Goal: Use online tool/utility: Utilize a website feature to perform a specific function

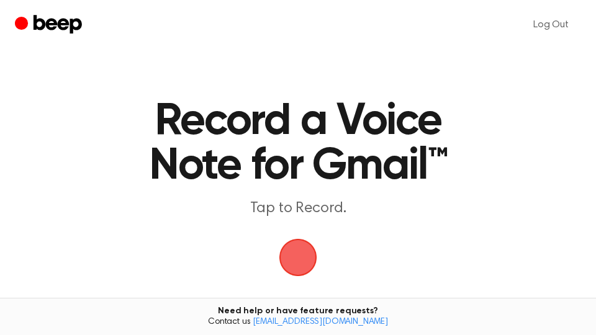
click at [300, 249] on span "button" at bounding box center [298, 257] width 35 height 35
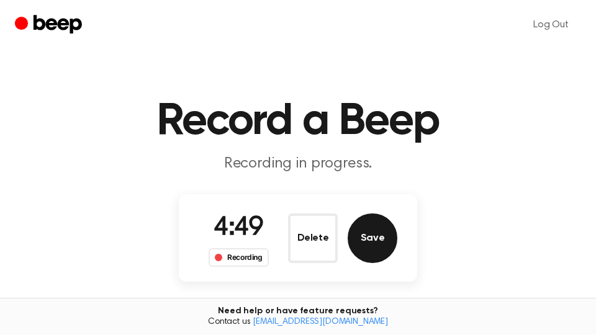
click at [372, 240] on button "Save" at bounding box center [373, 239] width 50 height 50
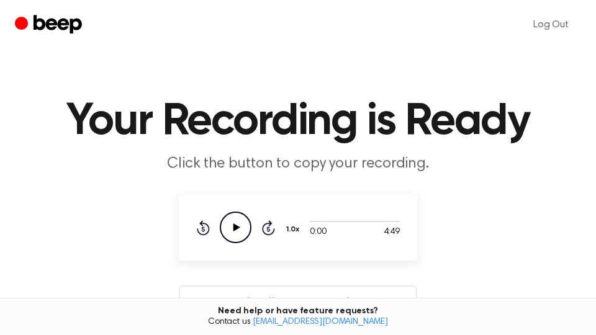
click at [229, 226] on icon "Play Audio" at bounding box center [236, 228] width 32 height 32
click at [235, 229] on icon "Pause Audio" at bounding box center [236, 228] width 32 height 32
click at [234, 225] on icon at bounding box center [237, 228] width 7 height 8
drag, startPoint x: 311, startPoint y: 221, endPoint x: 299, endPoint y: 224, distance: 12.1
click at [299, 224] on div "0:08 4:49 Your browser does not support the [object Object] element. 1.0x Rewin…" at bounding box center [298, 228] width 204 height 32
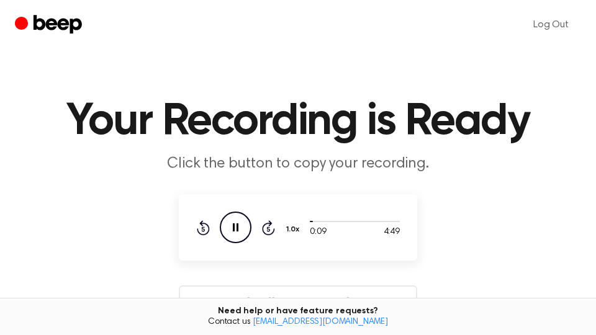
click at [293, 222] on div "0:09 4:49 Your browser does not support the [object Object] element. 1.0x Rewin…" at bounding box center [298, 228] width 204 height 32
click at [201, 229] on icon "Rewind 5 seconds" at bounding box center [203, 228] width 14 height 16
click at [238, 229] on icon at bounding box center [236, 228] width 6 height 8
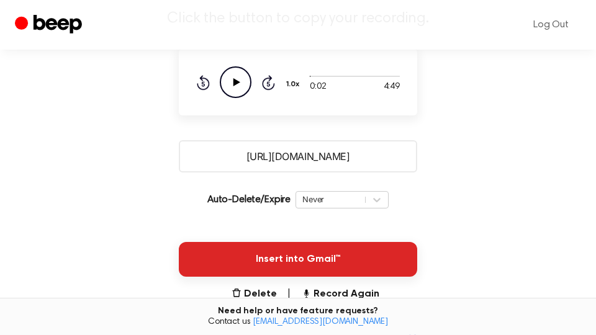
scroll to position [211, 0]
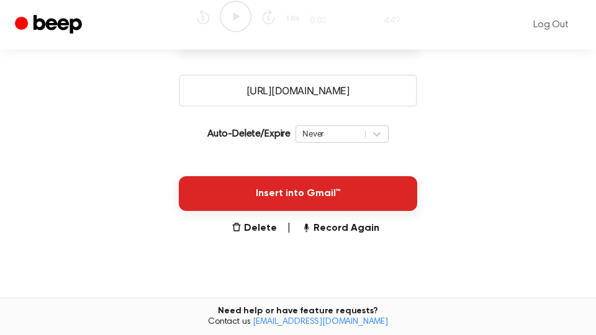
click at [322, 186] on button "Insert into Gmail™" at bounding box center [298, 193] width 238 height 35
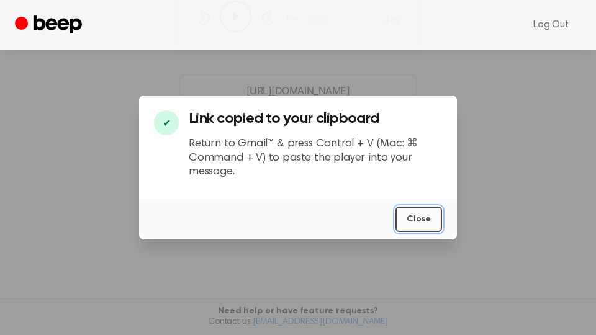
click at [419, 219] on button "Close" at bounding box center [419, 219] width 47 height 25
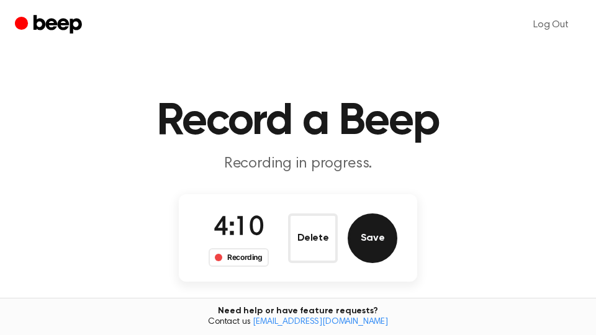
click at [368, 235] on button "Save" at bounding box center [373, 239] width 50 height 50
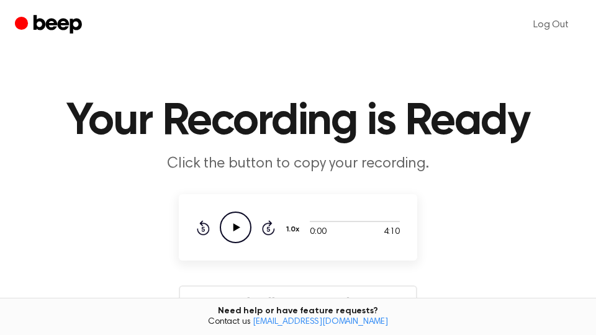
scroll to position [211, 0]
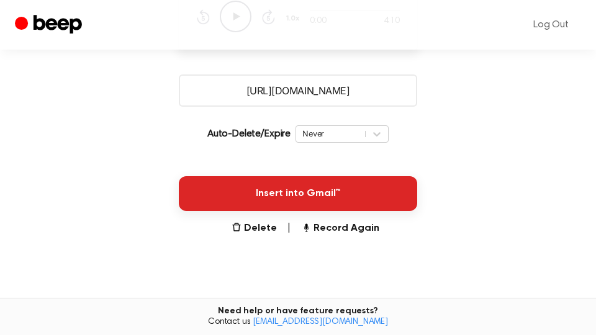
click at [394, 198] on button "Insert into Gmail™" at bounding box center [298, 193] width 238 height 35
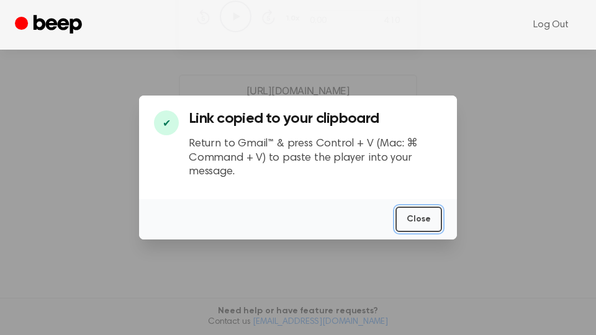
click at [418, 220] on button "Close" at bounding box center [419, 219] width 47 height 25
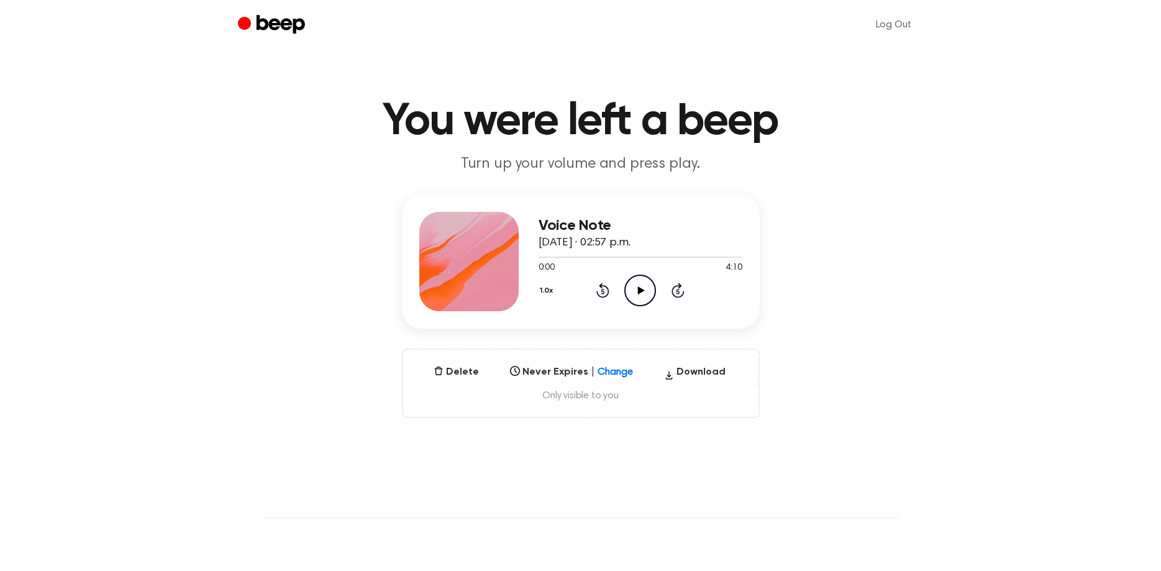
click at [646, 294] on icon "Play Audio" at bounding box center [640, 291] width 32 height 32
click at [646, 294] on icon "Pause Audio" at bounding box center [640, 291] width 32 height 32
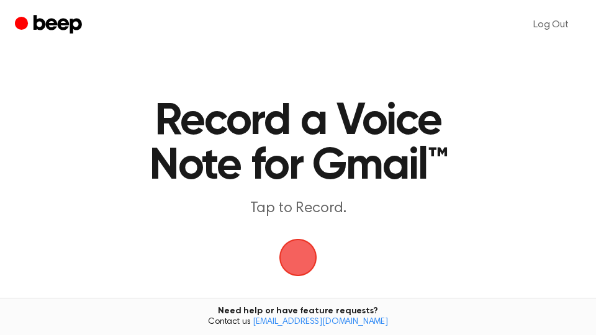
click at [307, 266] on span "button" at bounding box center [298, 258] width 40 height 40
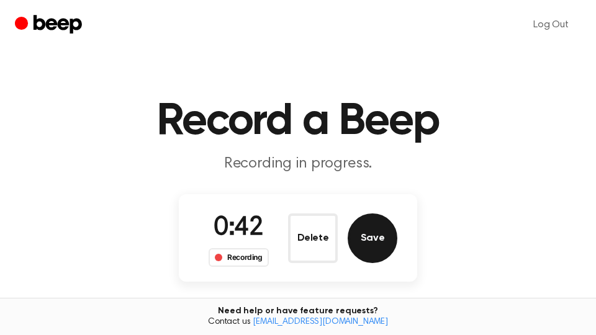
click at [393, 244] on button "Save" at bounding box center [373, 239] width 50 height 50
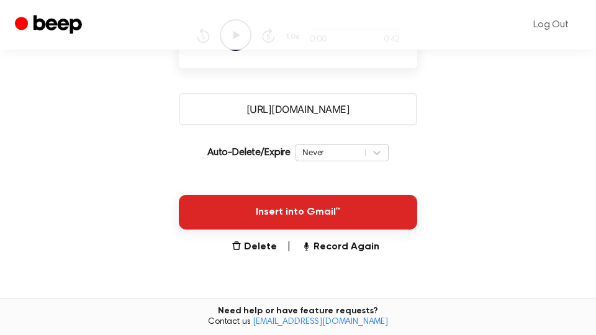
scroll to position [211, 0]
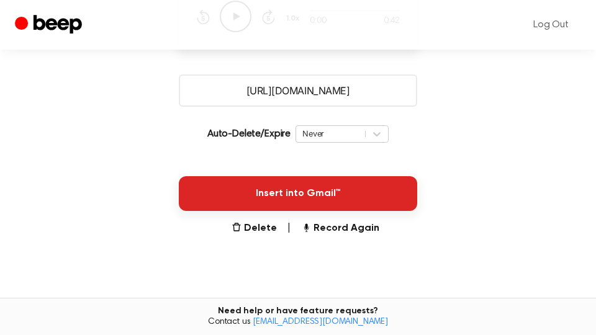
click at [323, 194] on button "Insert into Gmail™" at bounding box center [298, 193] width 238 height 35
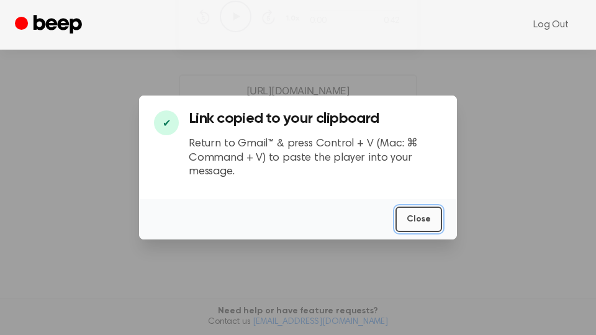
click at [418, 217] on button "Close" at bounding box center [419, 219] width 47 height 25
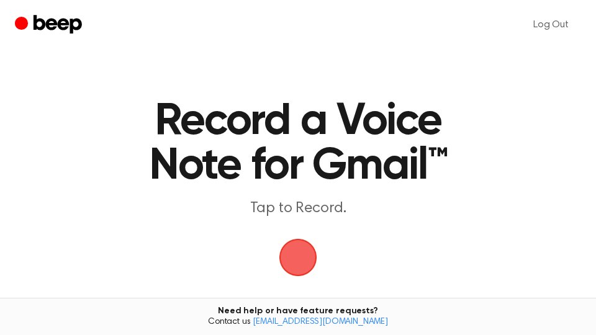
click at [304, 252] on span "button" at bounding box center [298, 258] width 38 height 38
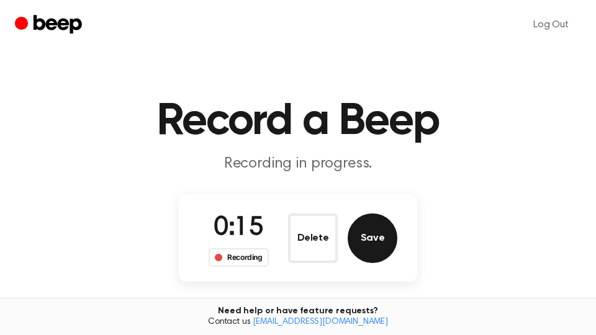
click at [368, 238] on button "Save" at bounding box center [373, 239] width 50 height 50
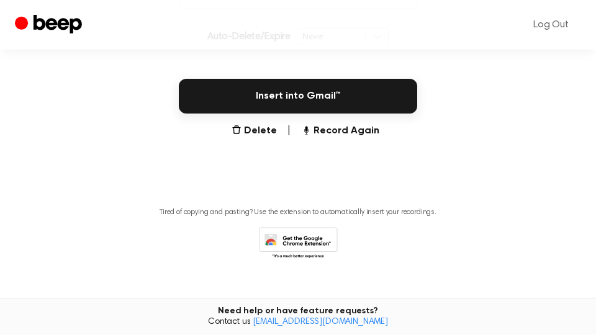
scroll to position [329, 0]
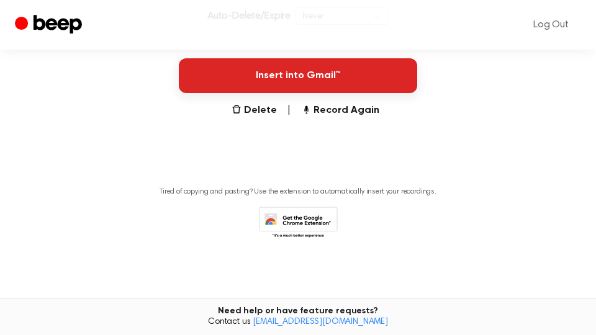
click at [367, 79] on button "Insert into Gmail™" at bounding box center [298, 75] width 238 height 35
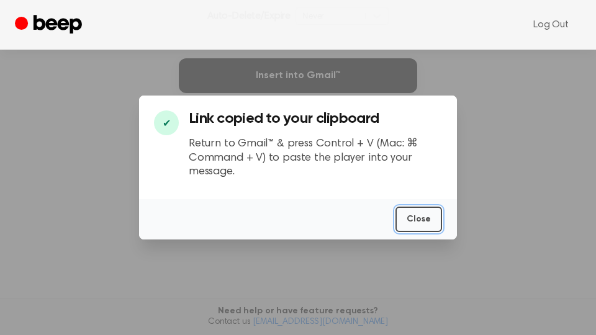
drag, startPoint x: 419, startPoint y: 218, endPoint x: 416, endPoint y: 183, distance: 34.9
click at [419, 217] on button "Close" at bounding box center [419, 219] width 47 height 25
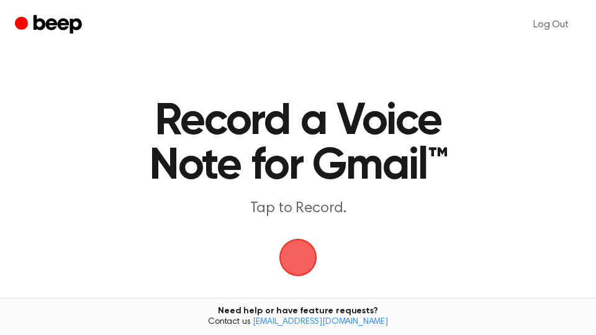
click at [299, 253] on span "button" at bounding box center [298, 258] width 38 height 38
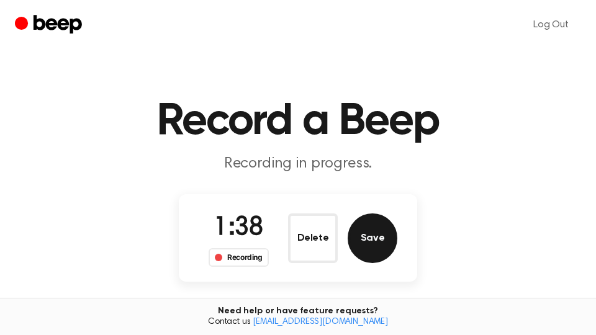
click at [382, 244] on button "Save" at bounding box center [373, 239] width 50 height 50
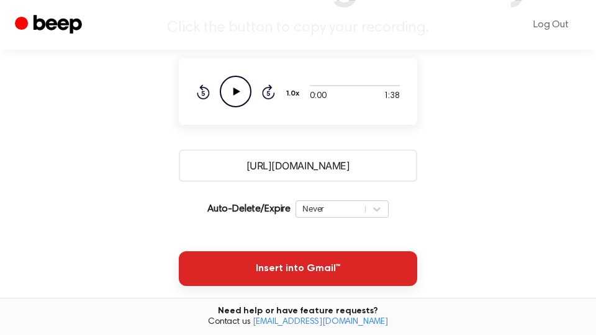
scroll to position [211, 0]
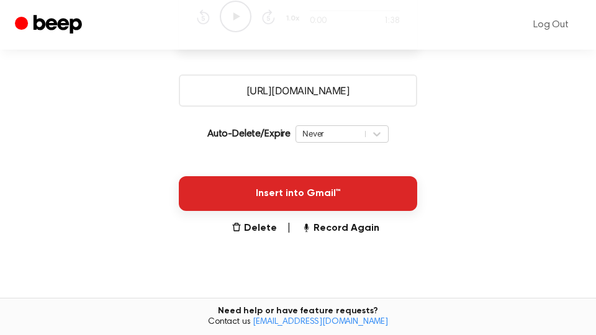
click at [350, 194] on button "Insert into Gmail™" at bounding box center [298, 193] width 238 height 35
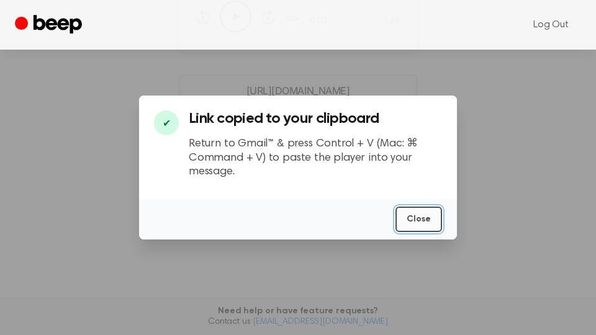
click at [419, 221] on button "Close" at bounding box center [419, 219] width 47 height 25
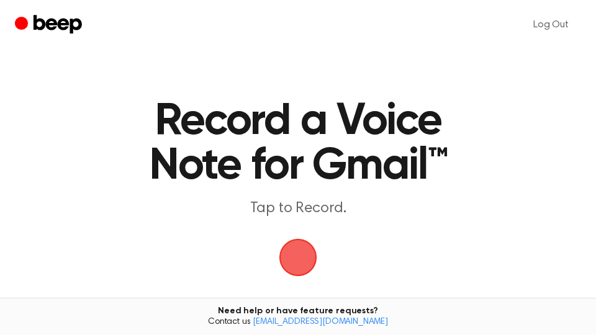
click at [294, 248] on span "button" at bounding box center [298, 257] width 35 height 35
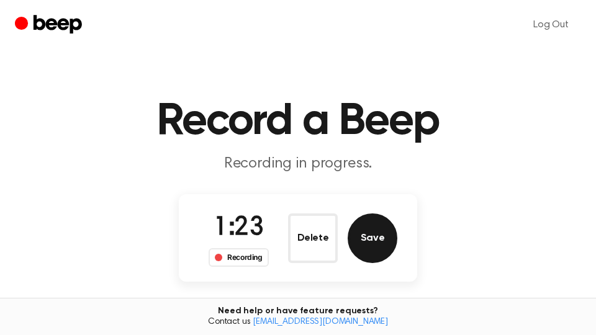
click at [368, 238] on button "Save" at bounding box center [373, 239] width 50 height 50
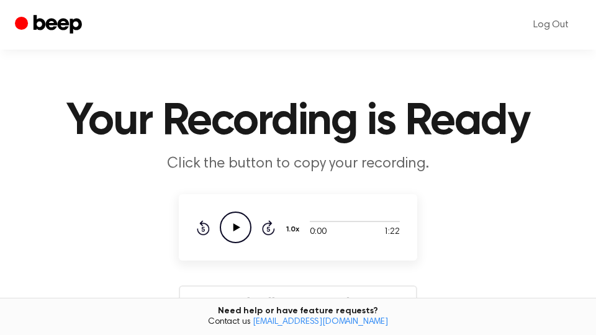
scroll to position [329, 0]
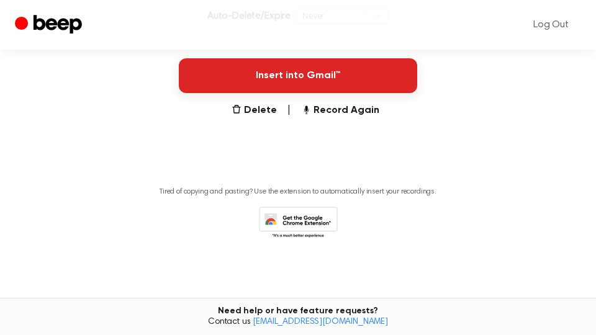
click at [317, 83] on button "Insert into Gmail™" at bounding box center [298, 75] width 238 height 35
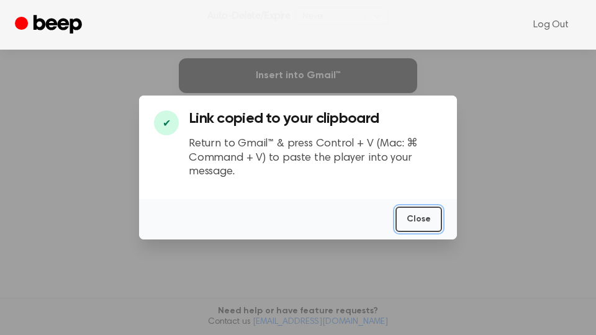
drag, startPoint x: 413, startPoint y: 214, endPoint x: 74, endPoint y: 225, distance: 339.3
click at [413, 214] on button "Close" at bounding box center [419, 219] width 47 height 25
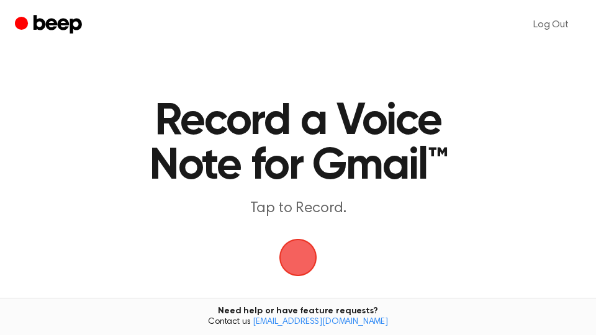
drag, startPoint x: 302, startPoint y: 263, endPoint x: 406, endPoint y: 39, distance: 247.0
click at [303, 262] on span "button" at bounding box center [298, 258] width 70 height 70
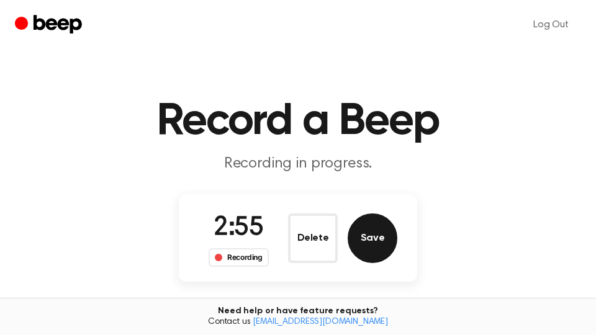
click at [385, 248] on button "Save" at bounding box center [373, 239] width 50 height 50
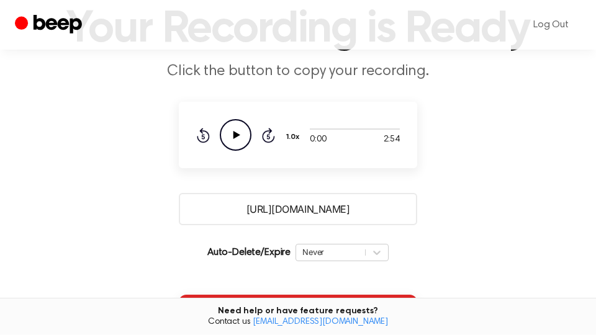
scroll to position [211, 0]
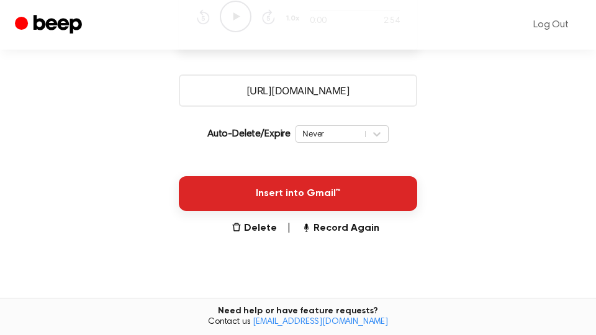
click at [409, 197] on button "Insert into Gmail™" at bounding box center [298, 193] width 238 height 35
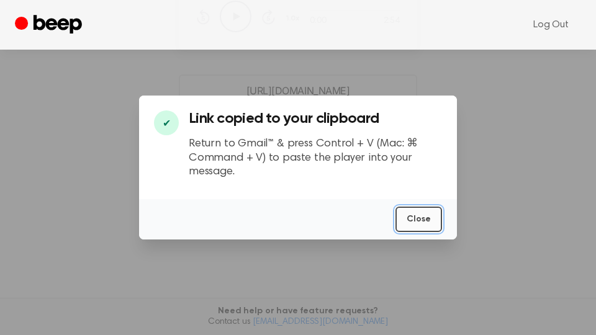
click at [433, 219] on button "Close" at bounding box center [419, 219] width 47 height 25
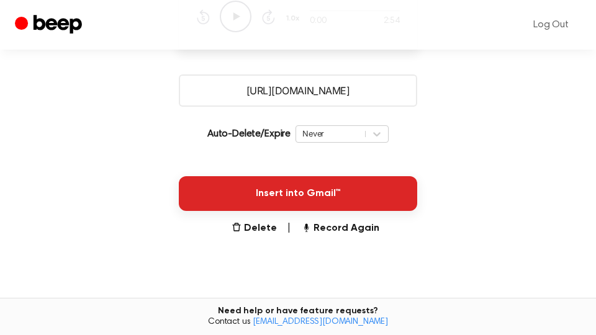
click at [262, 196] on button "Insert into Gmail™" at bounding box center [298, 193] width 238 height 35
